Goal: Transaction & Acquisition: Purchase product/service

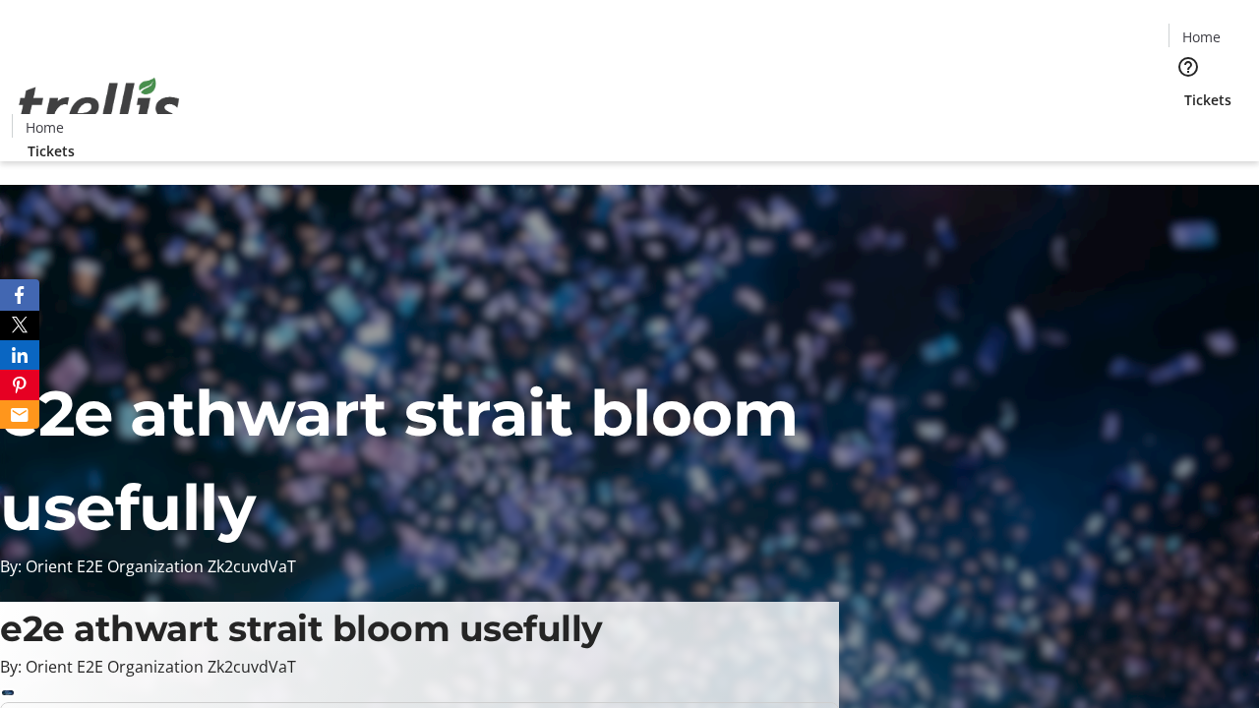
click at [1184, 90] on span "Tickets" at bounding box center [1207, 100] width 47 height 21
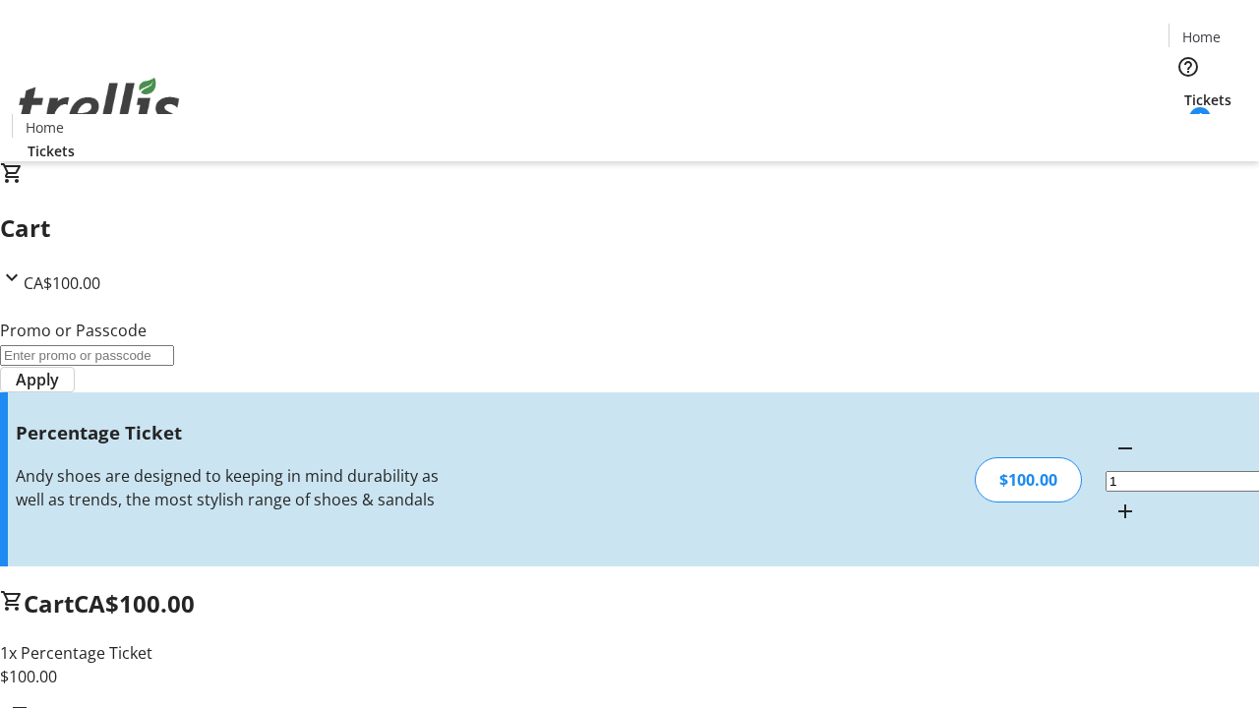
type input "FOO"
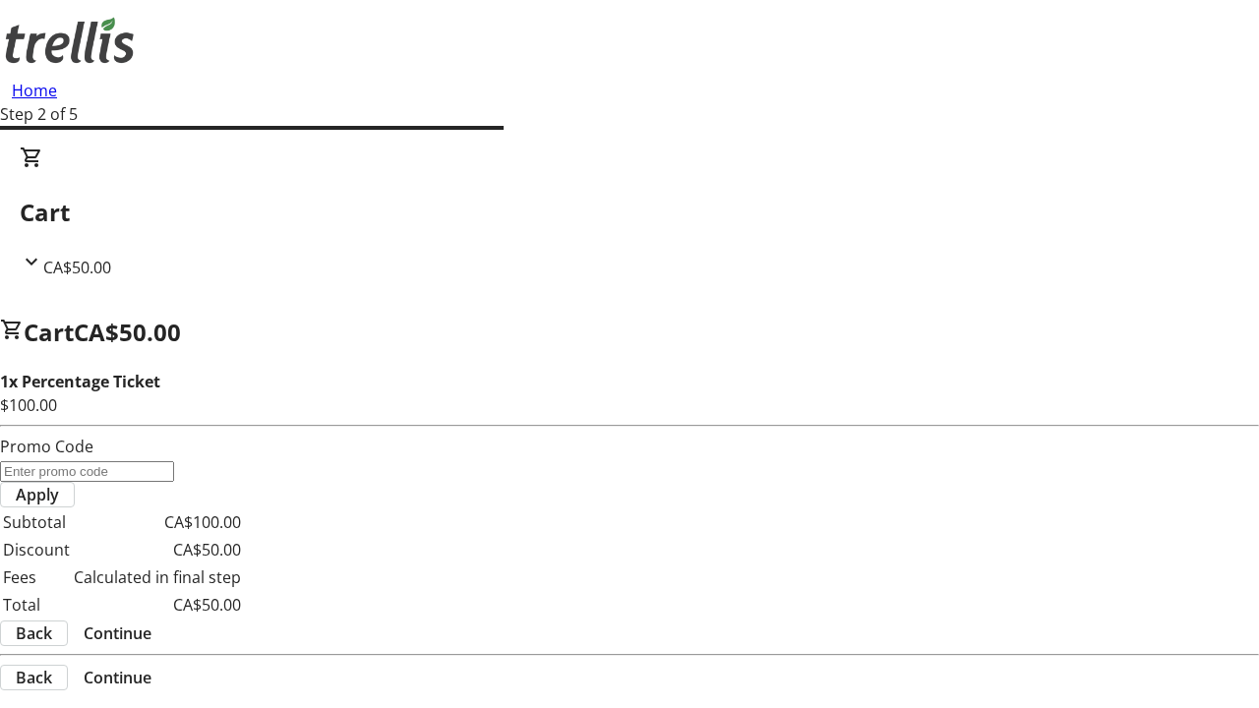
click at [151, 622] on span "Continue" at bounding box center [118, 634] width 68 height 24
